Goal: Task Accomplishment & Management: Use online tool/utility

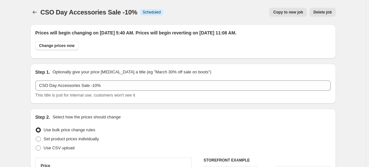
select select "percentage"
select select "no_change"
select select "collection"
select select "product_status"
select select "inventory_quantity"
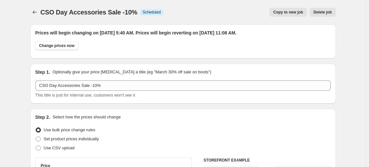
select select ">"
select select "vendor"
select select "not_equal"
select select "vendor"
select select "not_equal"
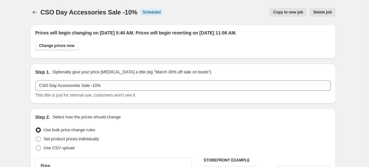
select select "vendor"
select select "not_equal"
select select "vendor"
select select "not_equal"
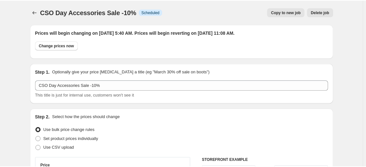
scroll to position [380, 0]
